Goal: Task Accomplishment & Management: Use online tool/utility

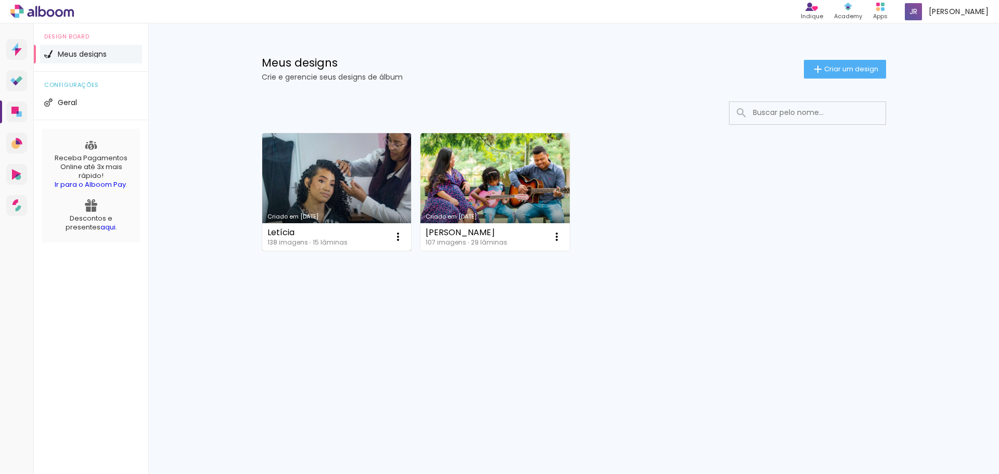
click at [349, 179] on link "Criado em [DATE]" at bounding box center [336, 192] width 149 height 118
